Goal: Check status: Check status

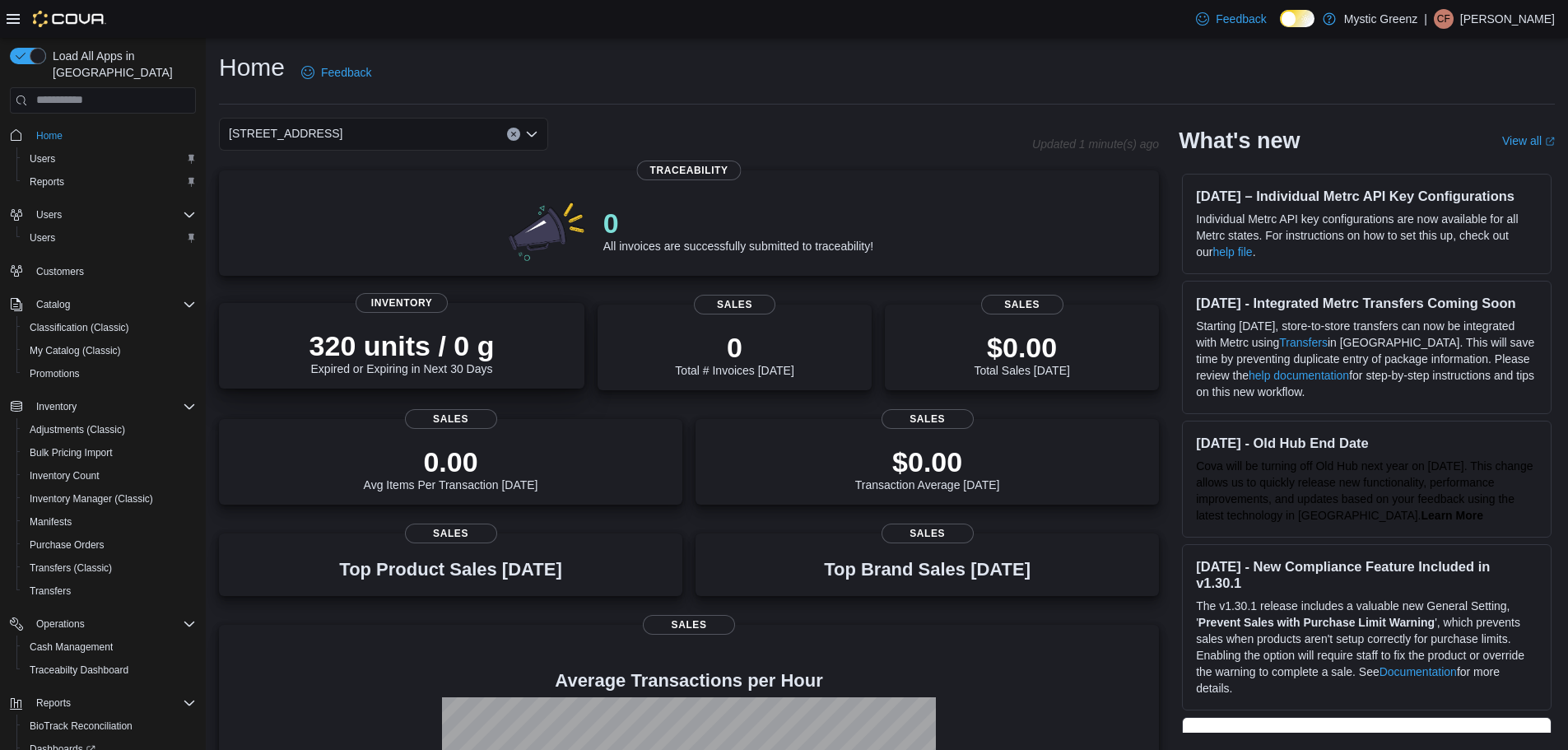
click at [496, 320] on div "320 units / 0 g Expired or Expiring in Next 30 Days Inventory" at bounding box center [402, 346] width 365 height 86
